Goal: Communication & Community: Share content

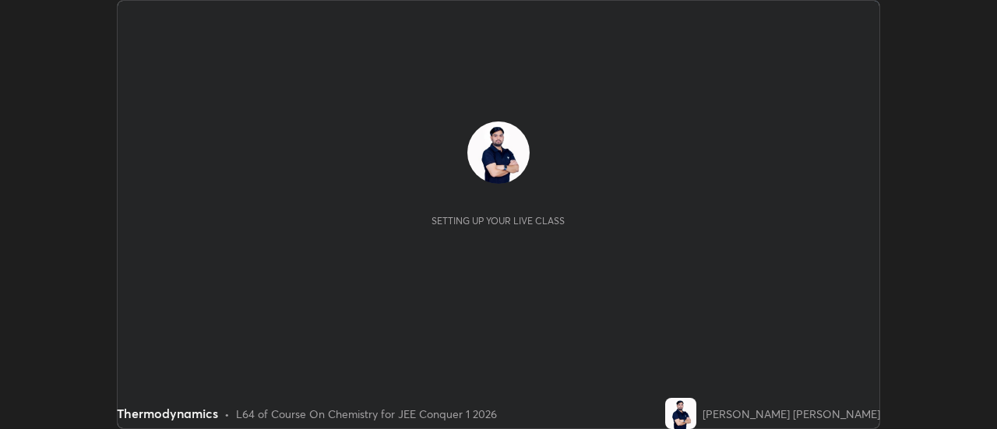
scroll to position [429, 997]
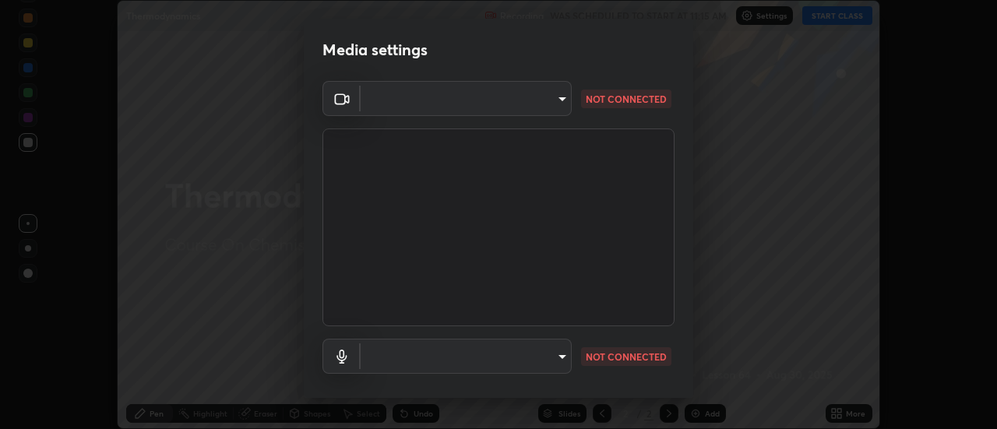
type input "5ef603223675ad3537792c6ebf1b52f50ad41f16ad71dfa7d9e08d698ef233d8"
type input "92559d398418451dfe5857e3f3a6a05cba2c8899f6949406cd11c359989590d4"
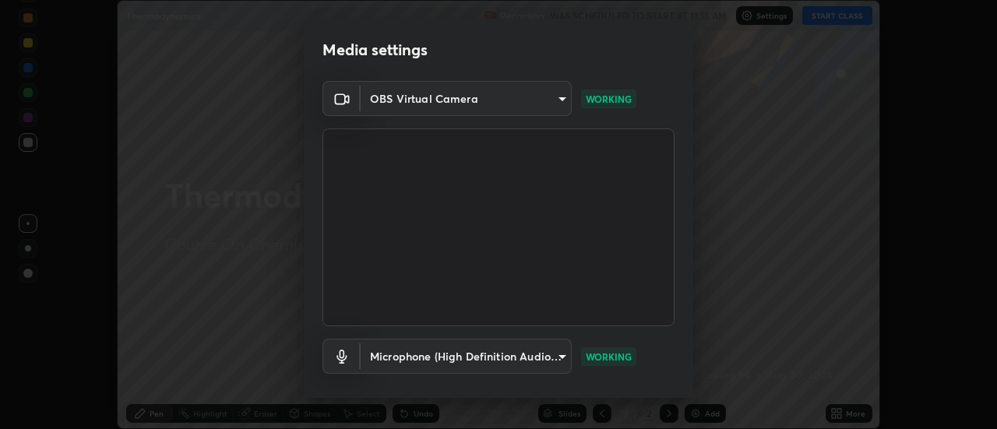
scroll to position [82, 0]
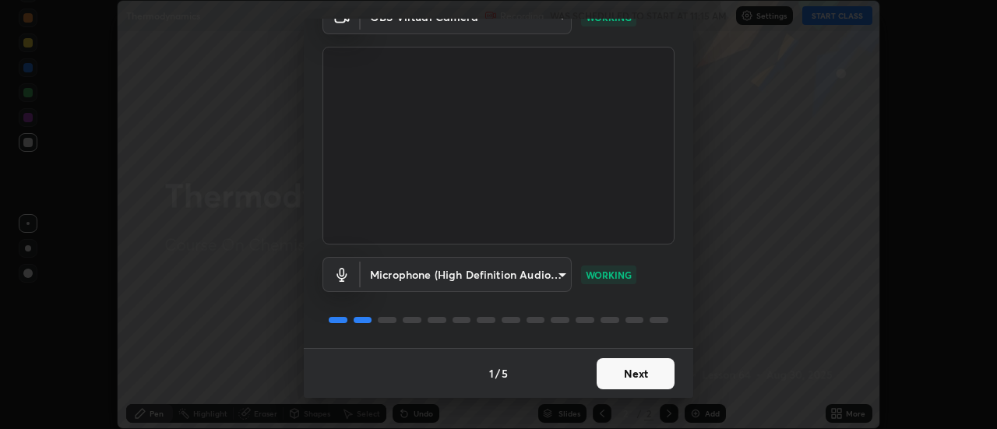
click at [642, 359] on button "Next" at bounding box center [635, 373] width 78 height 31
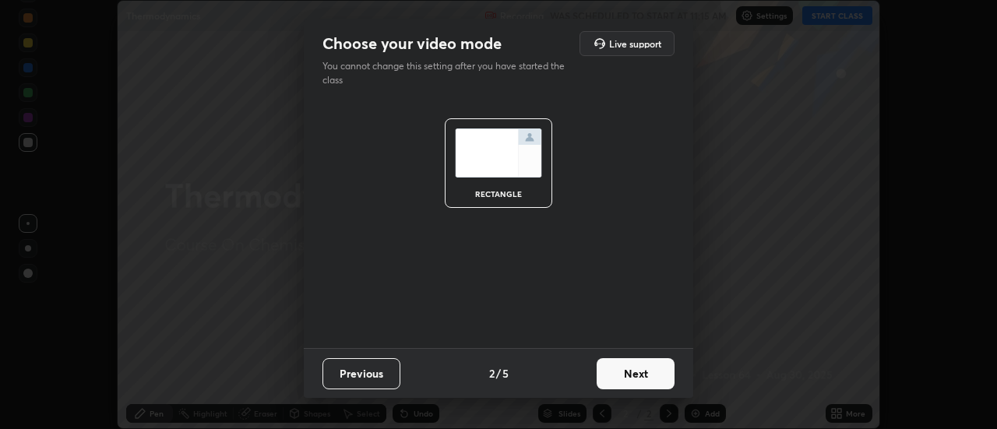
click at [635, 368] on button "Next" at bounding box center [635, 373] width 78 height 31
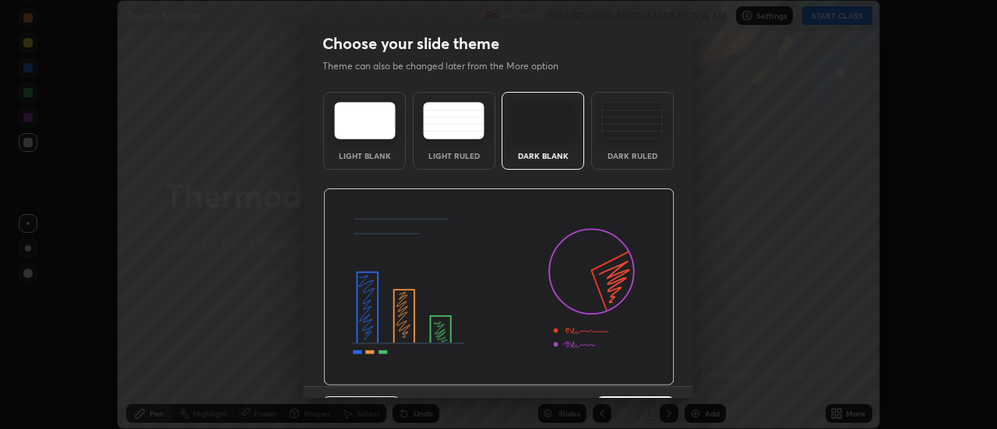
click at [635, 371] on img at bounding box center [498, 287] width 351 height 198
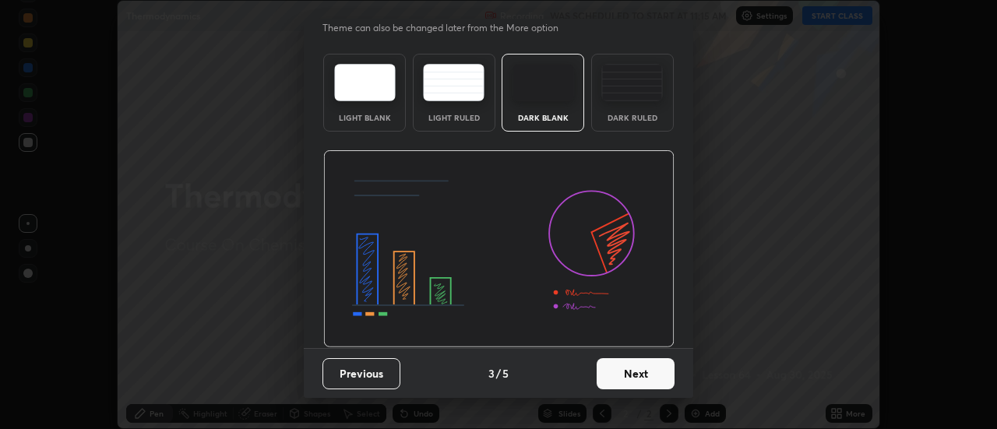
click at [643, 377] on button "Next" at bounding box center [635, 373] width 78 height 31
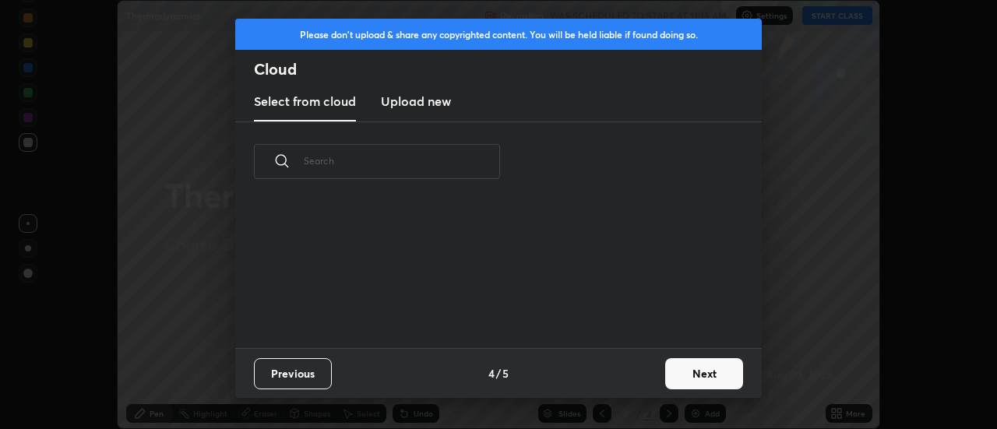
scroll to position [146, 500]
click at [689, 378] on button "Next" at bounding box center [704, 373] width 78 height 31
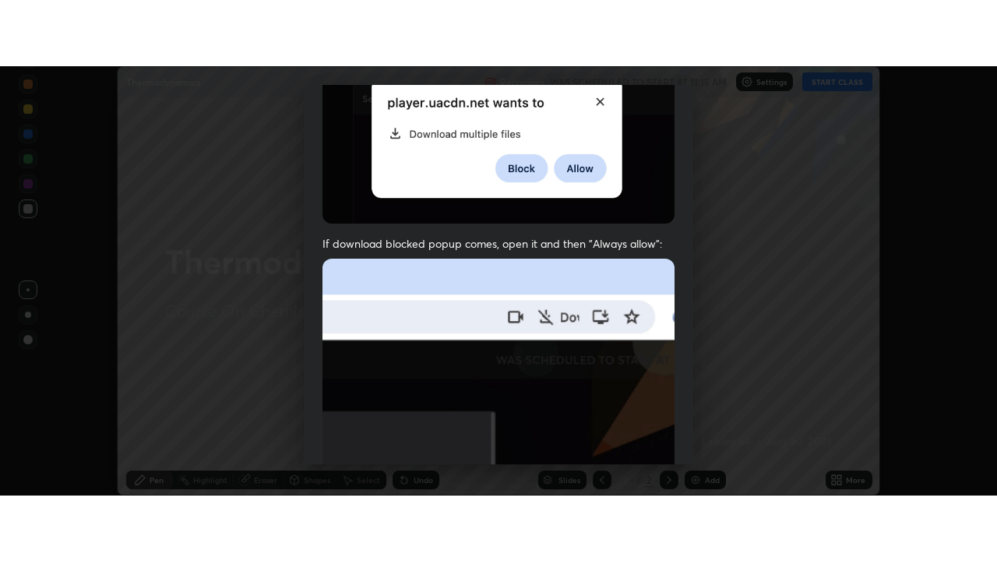
scroll to position [399, 0]
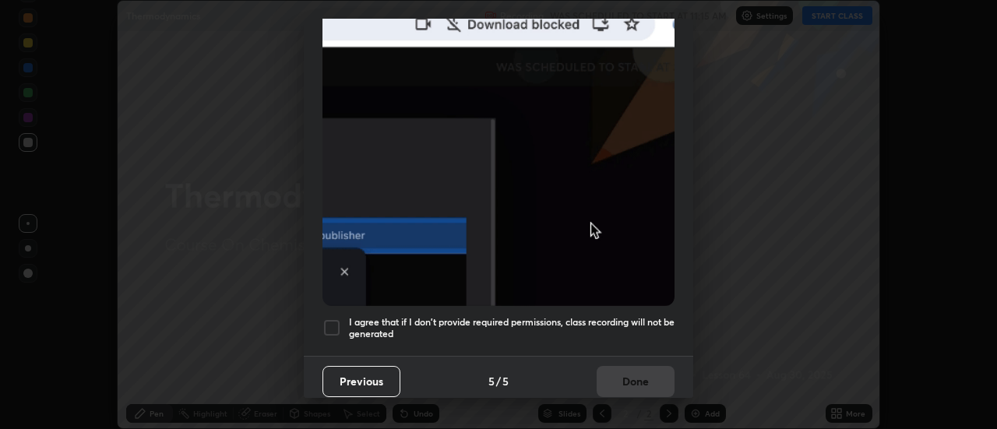
click at [335, 318] on div at bounding box center [331, 327] width 19 height 19
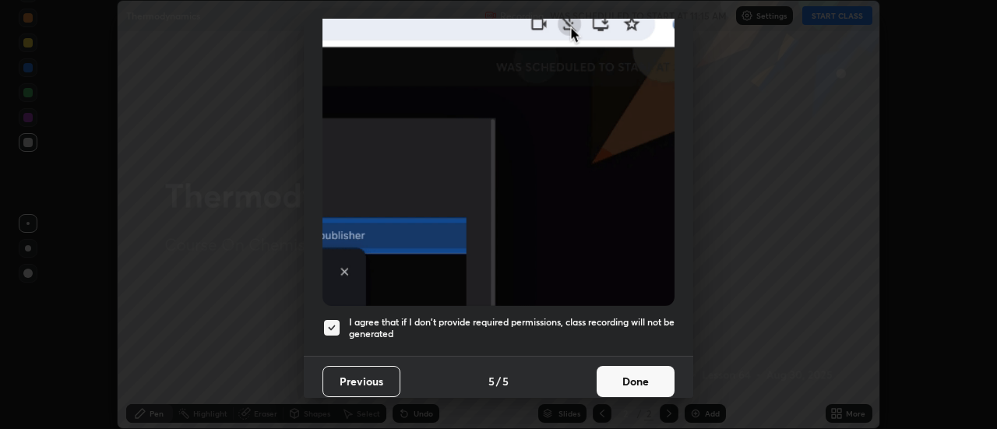
click at [641, 366] on button "Done" at bounding box center [635, 381] width 78 height 31
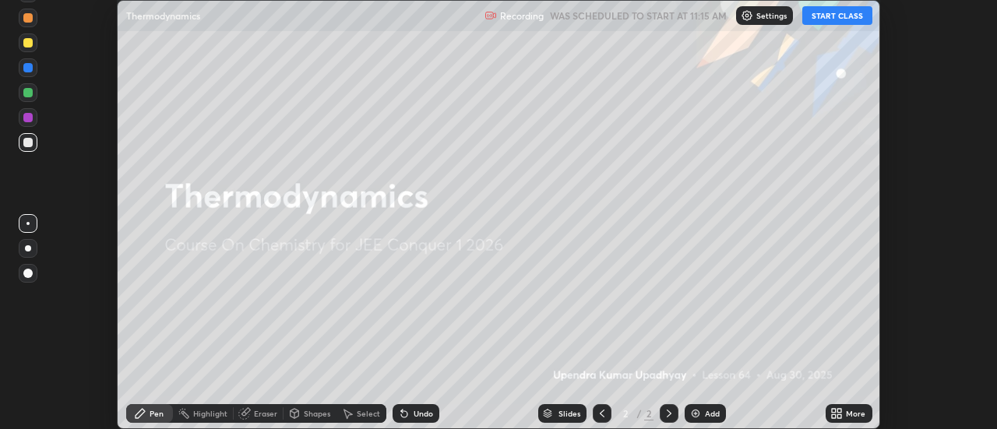
click at [822, 20] on button "START CLASS" at bounding box center [837, 15] width 70 height 19
click at [849, 406] on div "More" at bounding box center [848, 413] width 47 height 19
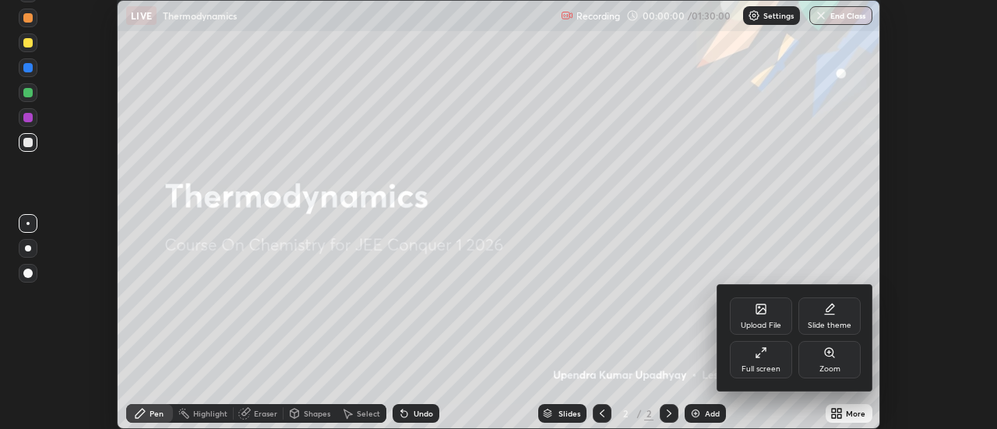
click at [779, 371] on div "Full screen" at bounding box center [760, 369] width 39 height 8
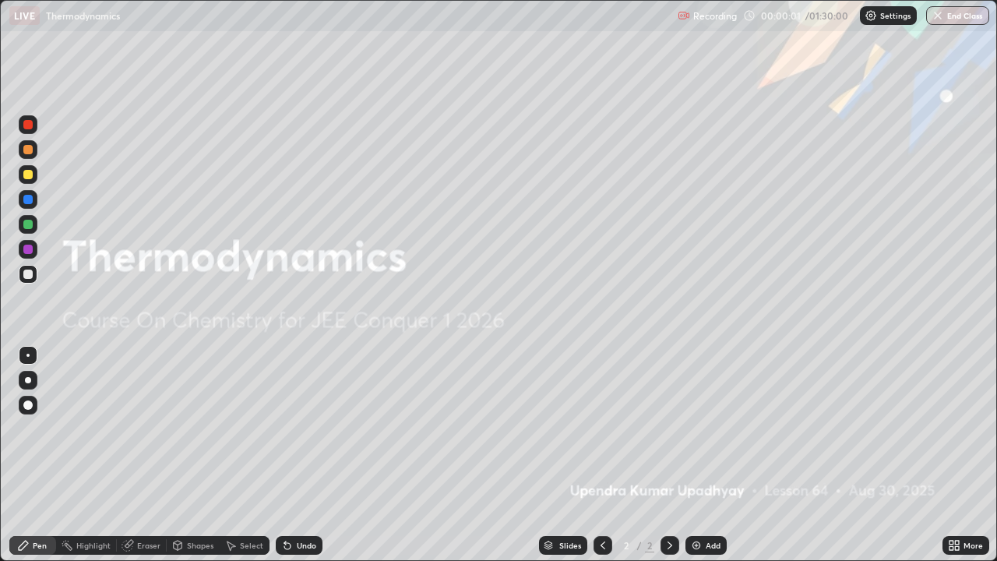
scroll to position [561, 997]
click at [710, 428] on div "Add" at bounding box center [712, 545] width 15 height 8
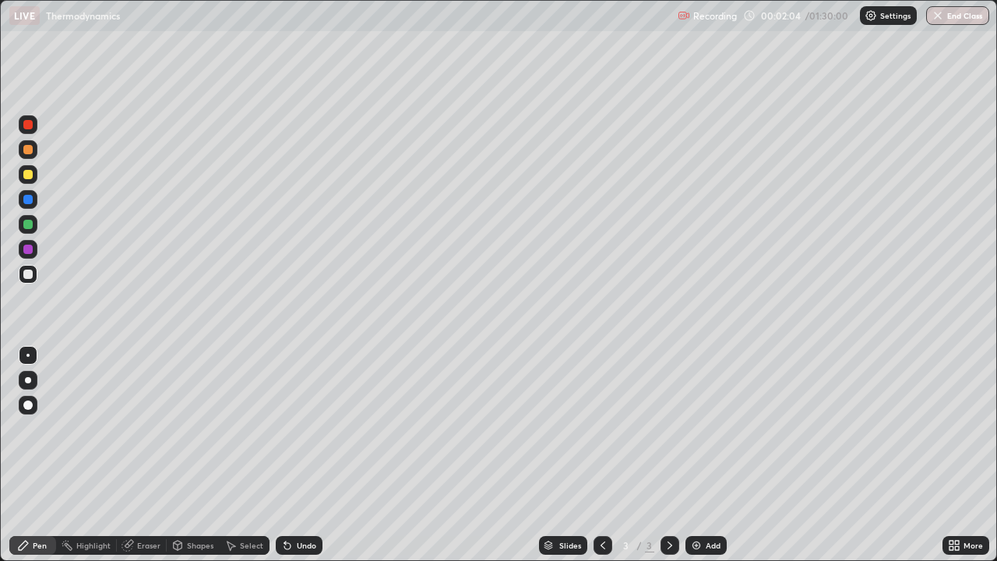
click at [302, 428] on div "Undo" at bounding box center [299, 545] width 47 height 19
click at [663, 428] on icon at bounding box center [669, 545] width 12 height 12
click at [660, 428] on div at bounding box center [669, 544] width 19 height 31
click at [461, 428] on div "Slides 3 / 3 Add" at bounding box center [632, 544] width 620 height 31
click at [33, 428] on div "Pen" at bounding box center [40, 545] width 14 height 8
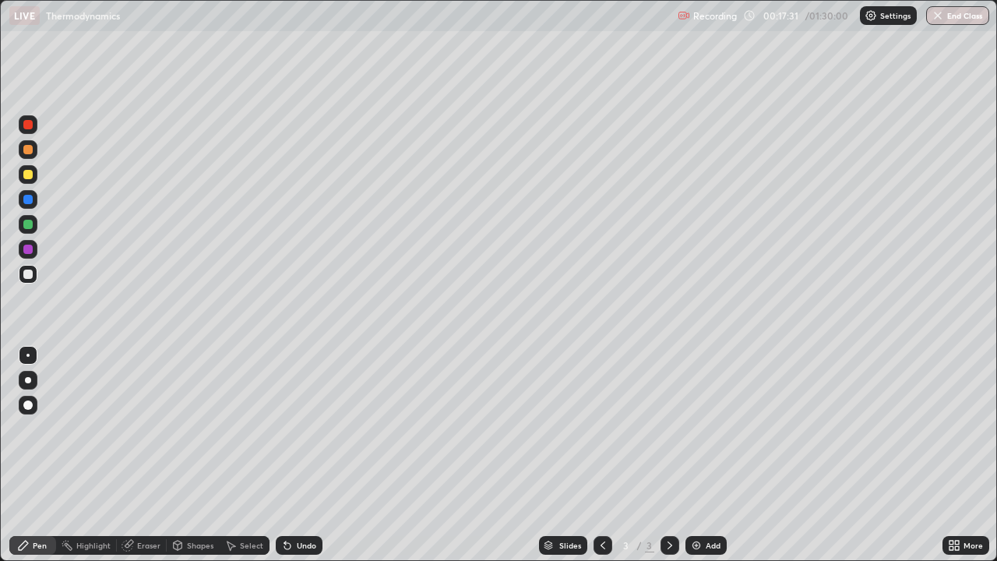
click at [27, 428] on div "Pen" at bounding box center [32, 545] width 47 height 19
click at [701, 428] on div "Add" at bounding box center [705, 545] width 41 height 19
click at [31, 228] on div at bounding box center [28, 224] width 19 height 19
click at [707, 428] on div "Add" at bounding box center [712, 545] width 15 height 8
click at [28, 150] on div at bounding box center [27, 149] width 9 height 9
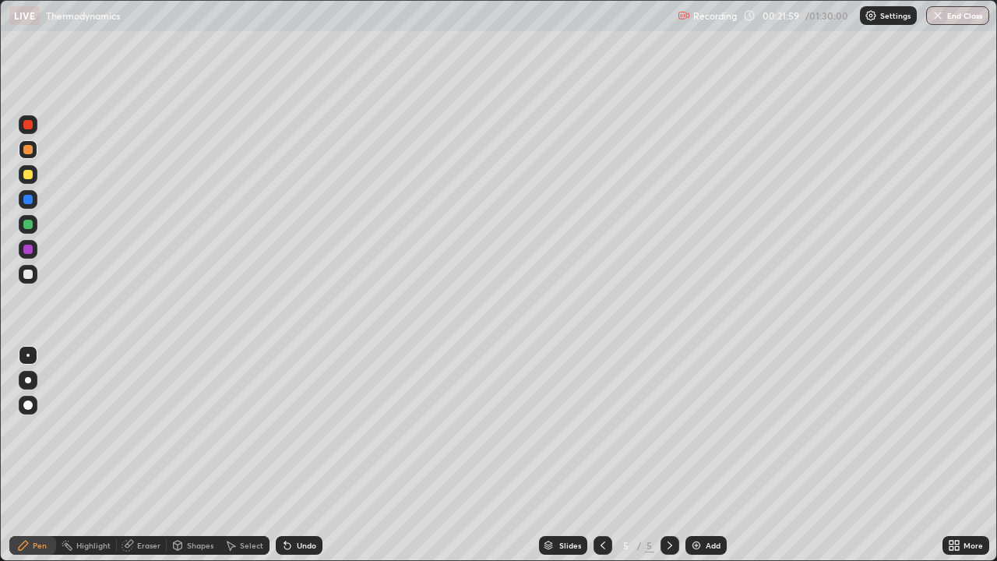
click at [34, 230] on div at bounding box center [28, 224] width 19 height 19
click at [30, 275] on div at bounding box center [27, 273] width 9 height 9
click at [311, 428] on div "Undo" at bounding box center [299, 545] width 47 height 19
click at [318, 428] on div "Undo" at bounding box center [299, 545] width 47 height 19
click at [320, 428] on div "Undo" at bounding box center [299, 545] width 47 height 19
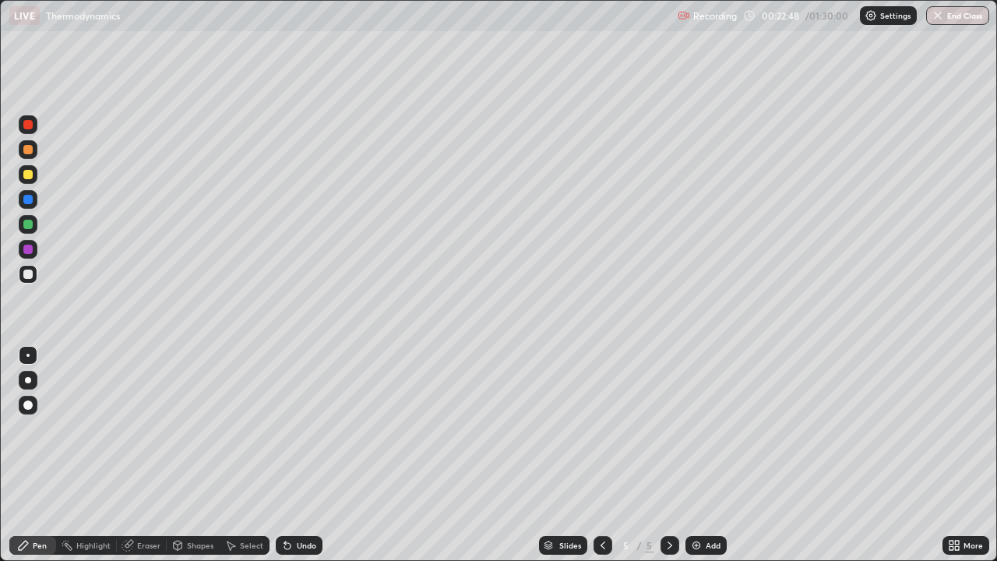
click at [317, 428] on div "Undo" at bounding box center [299, 545] width 47 height 19
click at [320, 428] on div "Undo" at bounding box center [299, 545] width 47 height 19
click at [317, 428] on div "Undo" at bounding box center [299, 545] width 47 height 19
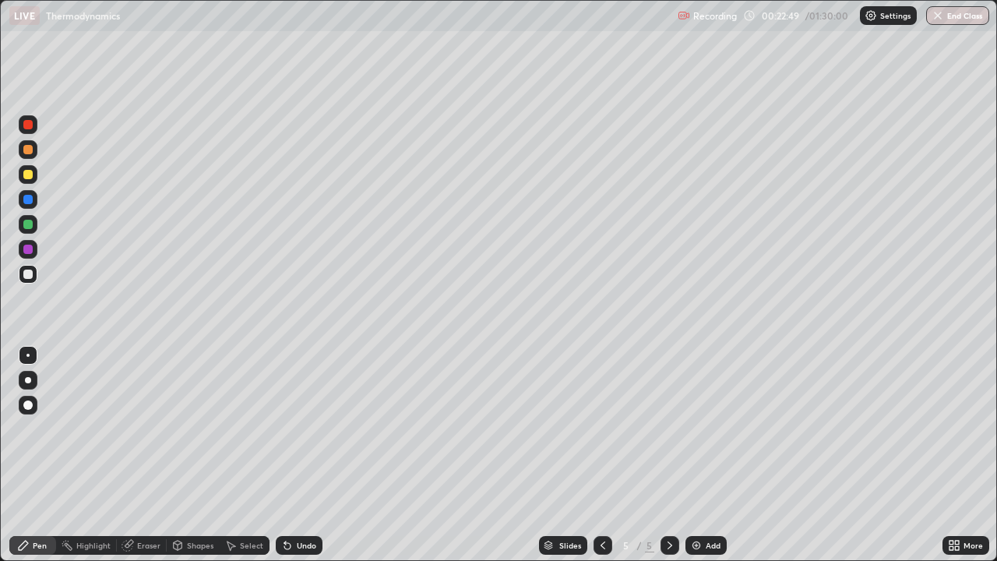
click at [318, 428] on div "Undo" at bounding box center [299, 545] width 47 height 19
click at [717, 428] on div "Add" at bounding box center [712, 545] width 15 height 8
click at [37, 178] on div at bounding box center [28, 174] width 19 height 19
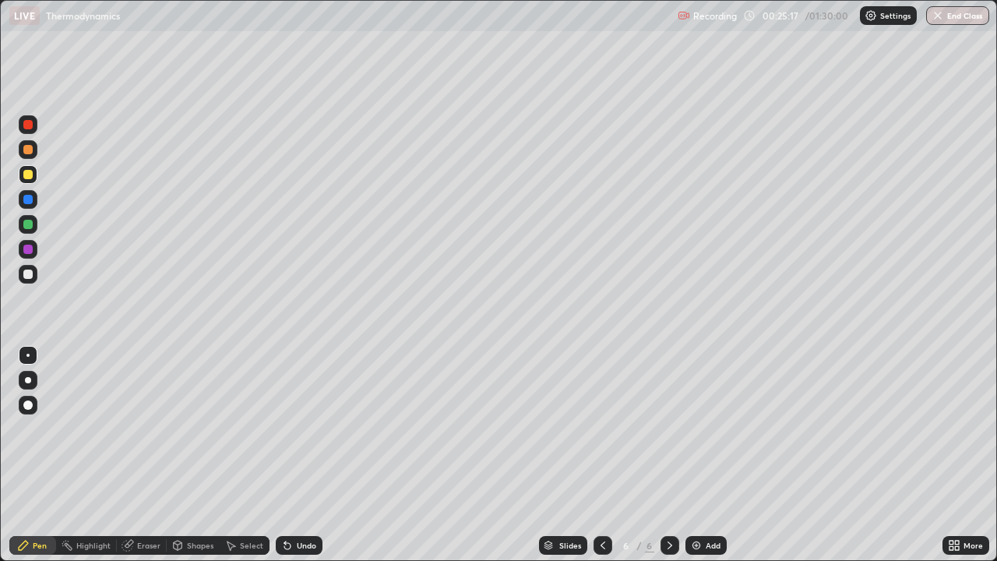
click at [318, 428] on div "Undo" at bounding box center [299, 545] width 47 height 19
click at [319, 428] on div "Undo" at bounding box center [299, 545] width 47 height 19
click at [320, 428] on div "Undo" at bounding box center [299, 545] width 47 height 19
click at [329, 428] on div "Slides 6 / 6 Add" at bounding box center [632, 544] width 620 height 31
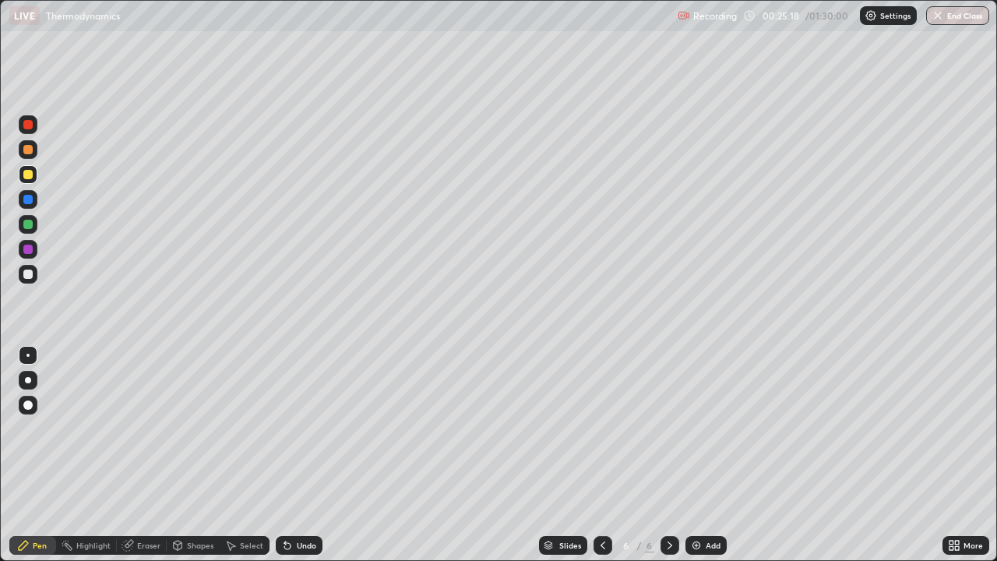
click at [329, 428] on div "Slides 6 / 6 Add" at bounding box center [632, 544] width 620 height 31
click at [330, 428] on div "Slides 6 / 6 Add" at bounding box center [632, 544] width 620 height 31
click at [319, 428] on div "Undo" at bounding box center [299, 545] width 47 height 19
click at [29, 274] on div at bounding box center [27, 273] width 9 height 9
click at [294, 428] on div "Undo" at bounding box center [299, 545] width 47 height 19
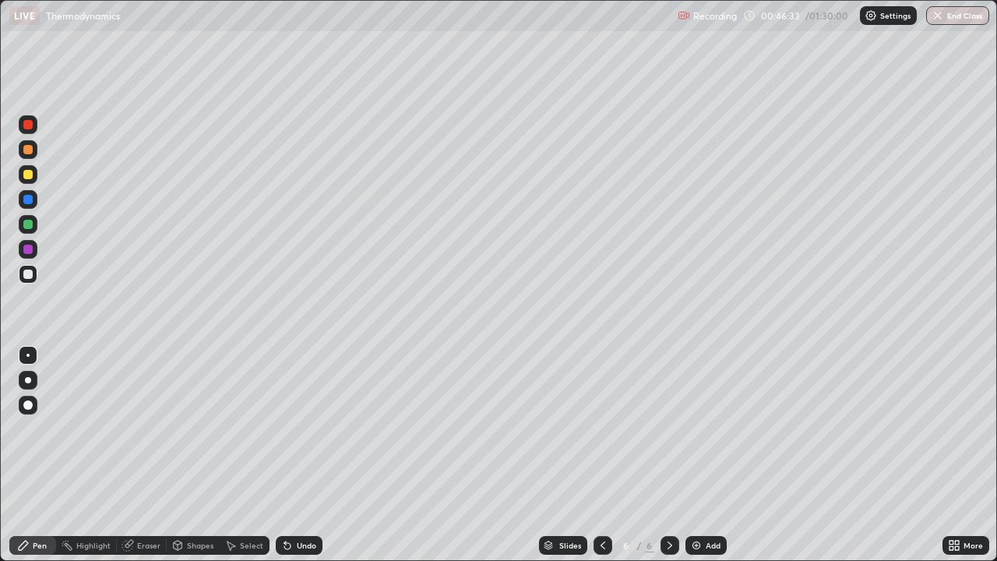
click at [699, 428] on img at bounding box center [696, 545] width 12 height 12
click at [29, 174] on div at bounding box center [27, 174] width 9 height 9
click at [29, 249] on div at bounding box center [27, 249] width 9 height 9
click at [29, 274] on div at bounding box center [27, 273] width 9 height 9
click at [703, 428] on div "Add" at bounding box center [705, 545] width 41 height 19
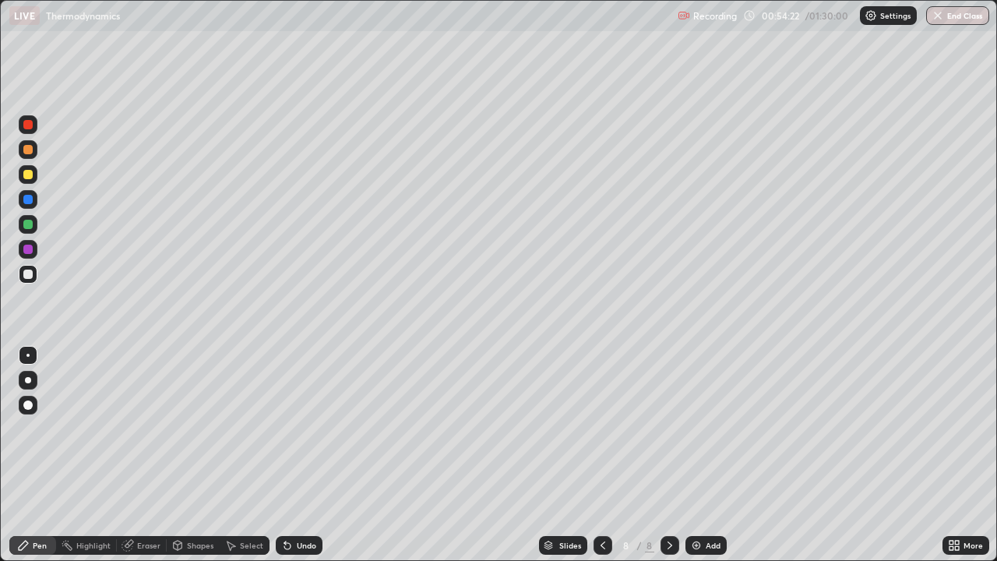
click at [30, 152] on div at bounding box center [27, 149] width 9 height 9
click at [297, 428] on div "Undo" at bounding box center [306, 545] width 19 height 8
click at [293, 428] on div "Undo" at bounding box center [299, 545] width 47 height 19
click at [297, 428] on div "Undo" at bounding box center [306, 545] width 19 height 8
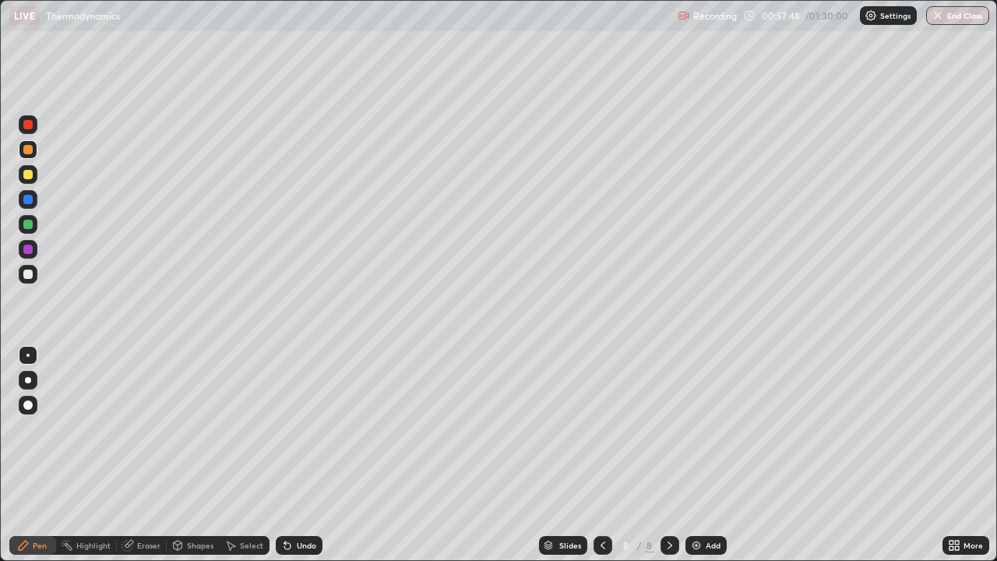
click at [37, 273] on div at bounding box center [28, 274] width 19 height 19
click at [30, 271] on div at bounding box center [27, 273] width 9 height 9
click at [711, 428] on div "Add" at bounding box center [712, 545] width 15 height 8
click at [941, 21] on img "button" at bounding box center [938, 15] width 12 height 12
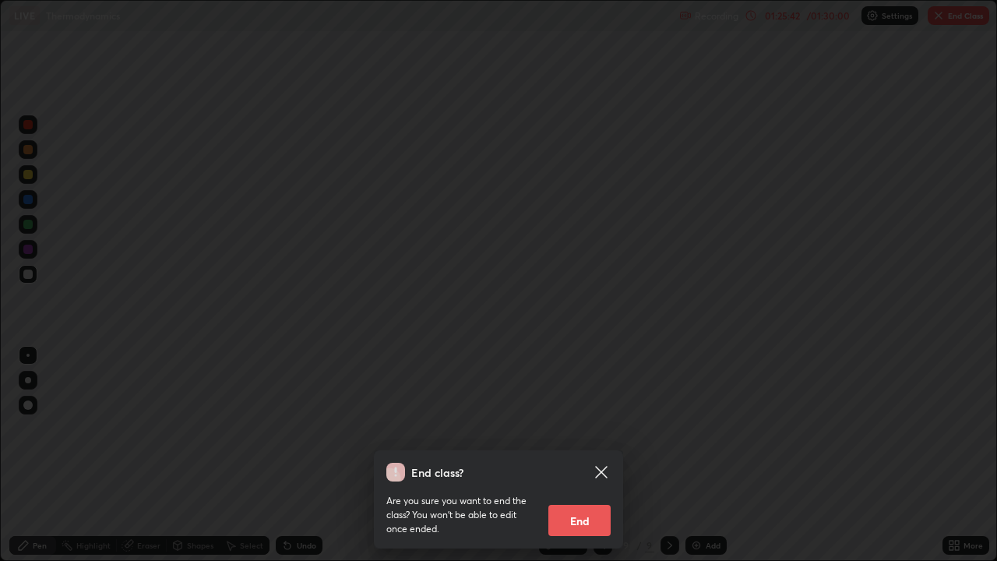
click at [581, 428] on button "End" at bounding box center [579, 520] width 62 height 31
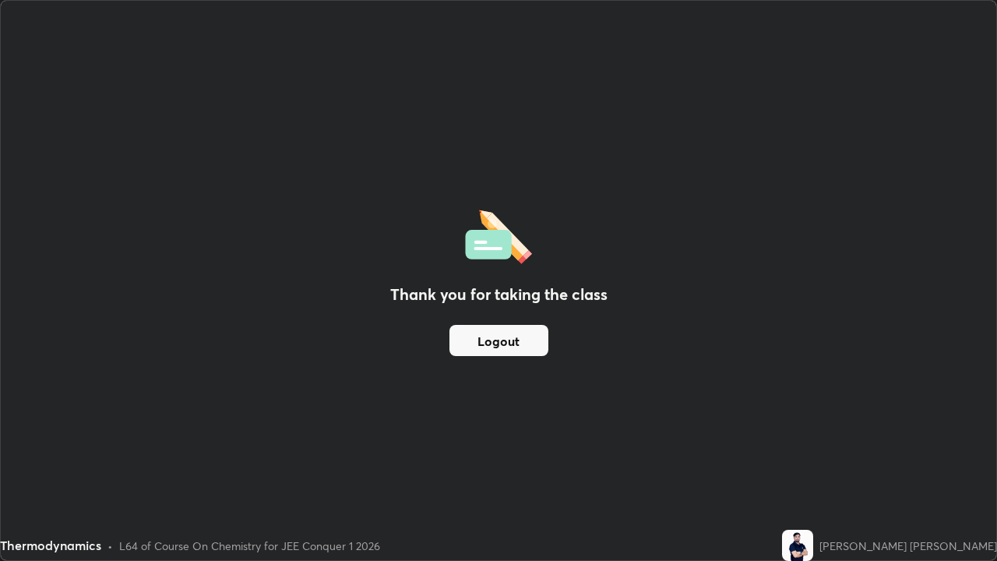
click at [547, 345] on button "Logout" at bounding box center [498, 340] width 99 height 31
